Goal: Check status: Check status

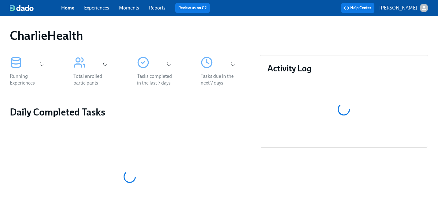
click at [101, 3] on div "Home Experiences Moments Reports Review us on G2" at bounding box center [153, 8] width 184 height 10
click at [101, 4] on div "Home Experiences Moments Reports Review us on G2" at bounding box center [153, 8] width 184 height 10
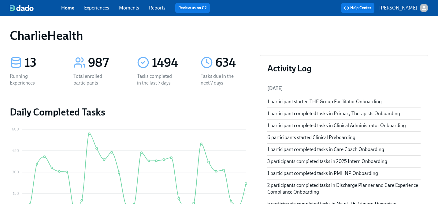
click at [99, 7] on link "Experiences" at bounding box center [96, 8] width 25 height 6
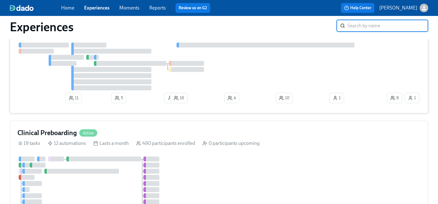
scroll to position [54, 0]
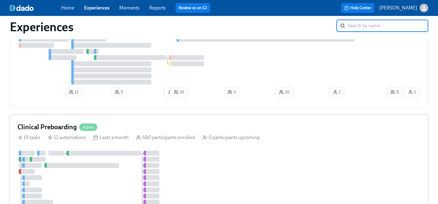
click at [272, 121] on div "Clinical Preboarding Active 19 tasks 12 automations Lasts a month 490 participa…" at bounding box center [219, 186] width 419 height 143
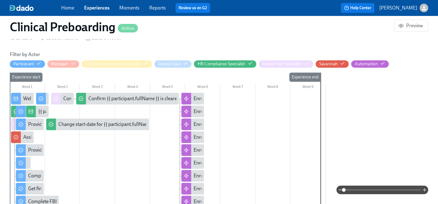
scroll to position [394, 0]
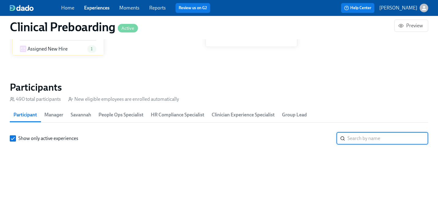
click at [353, 138] on input "search" at bounding box center [388, 138] width 81 height 12
paste input "[PERSON_NAME]"
type input "[PERSON_NAME]"
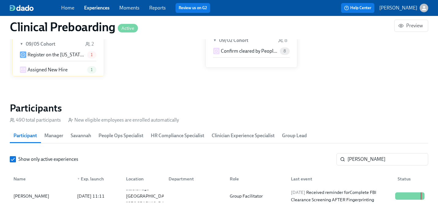
scroll to position [619, 0]
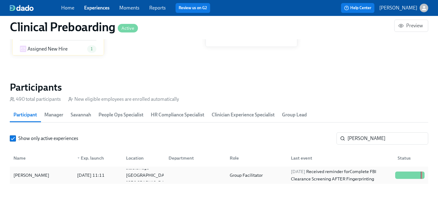
click at [290, 171] on div "[DATE] Received reminder for Complete FBI Clearance Screening AFTER Fingerprint…" at bounding box center [341, 175] width 104 height 15
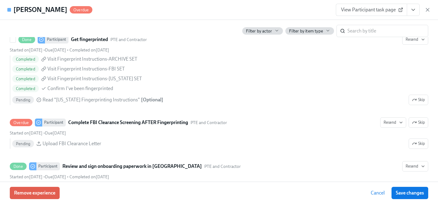
scroll to position [906, 0]
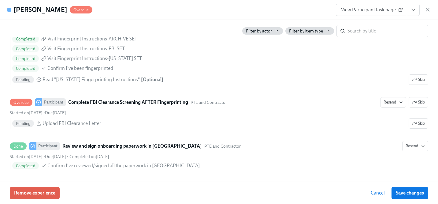
click at [415, 15] on button "View task page" at bounding box center [413, 10] width 13 height 12
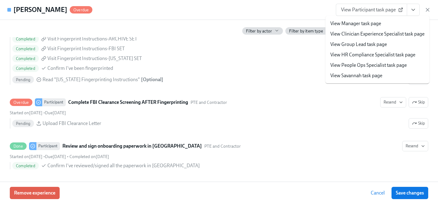
click at [388, 55] on link "View HR Compliance Specialist task page" at bounding box center [373, 54] width 85 height 7
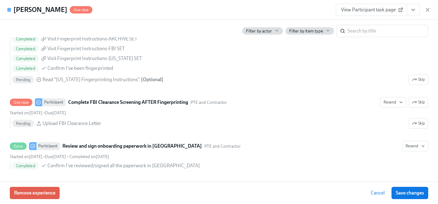
scroll to position [0, 7992]
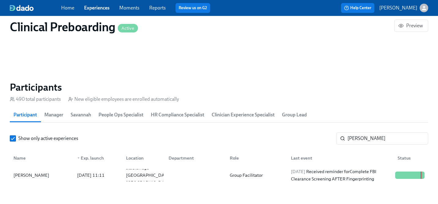
click at [98, 11] on span "Experiences" at bounding box center [96, 8] width 25 height 7
click at [92, 6] on link "Experiences" at bounding box center [96, 8] width 25 height 6
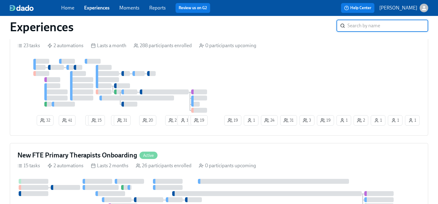
scroll to position [774, 0]
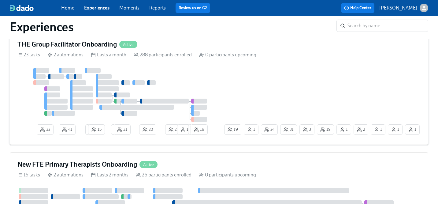
click at [167, 83] on div at bounding box center [120, 95] width 206 height 54
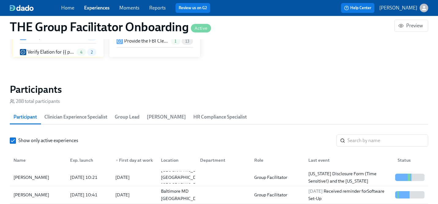
scroll to position [505, 0]
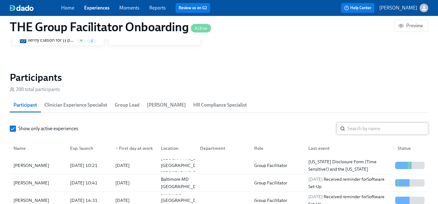
click at [366, 131] on input "search" at bounding box center [388, 128] width 81 height 12
paste input "Not Clear to Start 9/8 [PERSON_NAME]- pa child (pend) [PERSON_NAME]- pa child (…"
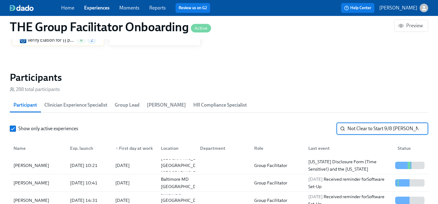
scroll to position [0, 1127]
type input "Not Clear to Start 9/8 [PERSON_NAME]- pa child (pend) [PERSON_NAME]- pa child (…"
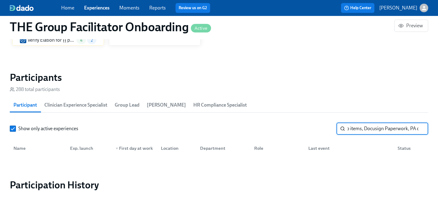
click at [366, 130] on input "Not Clear to Start 9/8 [PERSON_NAME]- pa child (pend) [PERSON_NAME]- pa child (…" at bounding box center [388, 128] width 81 height 12
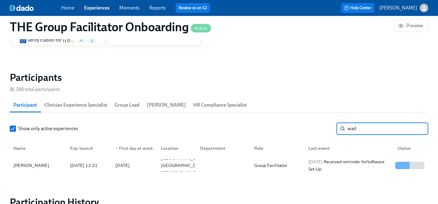
click at [349, 126] on input "wad" at bounding box center [388, 128] width 81 height 12
paste input "Not Clear to Start 9/8 [PERSON_NAME]- pa child (pend) [PERSON_NAME]- pa child (…"
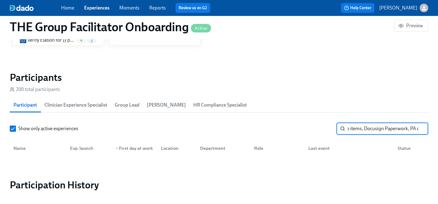
scroll to position [505, 6]
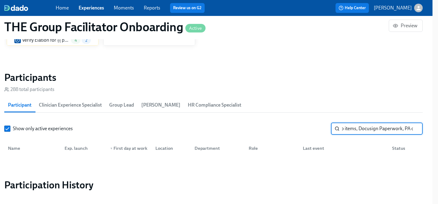
drag, startPoint x: 378, startPoint y: 127, endPoint x: 438, endPoint y: 146, distance: 62.5
click at [361, 129] on input "Not Clear to Start 9/8 [PERSON_NAME]- pa child (pend) [PERSON_NAME]- pa child (…" at bounding box center [382, 128] width 81 height 12
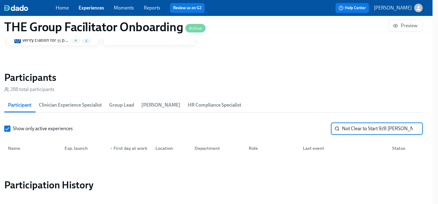
click at [361, 129] on input "Not Clear to Start 9/8 [PERSON_NAME]- pa child (pend) [PERSON_NAME]- pa child (…" at bounding box center [382, 128] width 81 height 12
paste input "[PERSON_NAME]"
type input "[PERSON_NAME]"
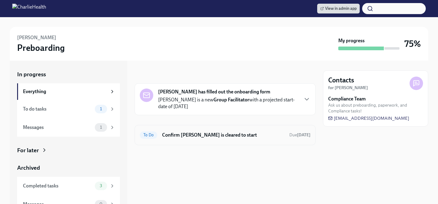
click at [212, 128] on div "To Do Confirm [PERSON_NAME] is cleared to start Due [DATE]" at bounding box center [225, 135] width 181 height 20
click at [209, 133] on h6 "Confirm [PERSON_NAME] is cleared to start" at bounding box center [223, 135] width 122 height 7
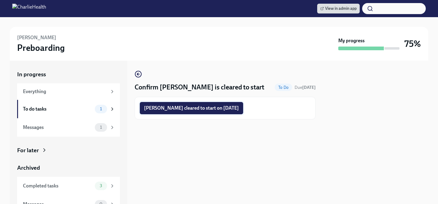
click at [183, 111] on span "Lakishia Waddell cleared to start on 09/08/2025" at bounding box center [191, 108] width 95 height 6
